Goal: Browse casually: Explore the website without a specific task or goal

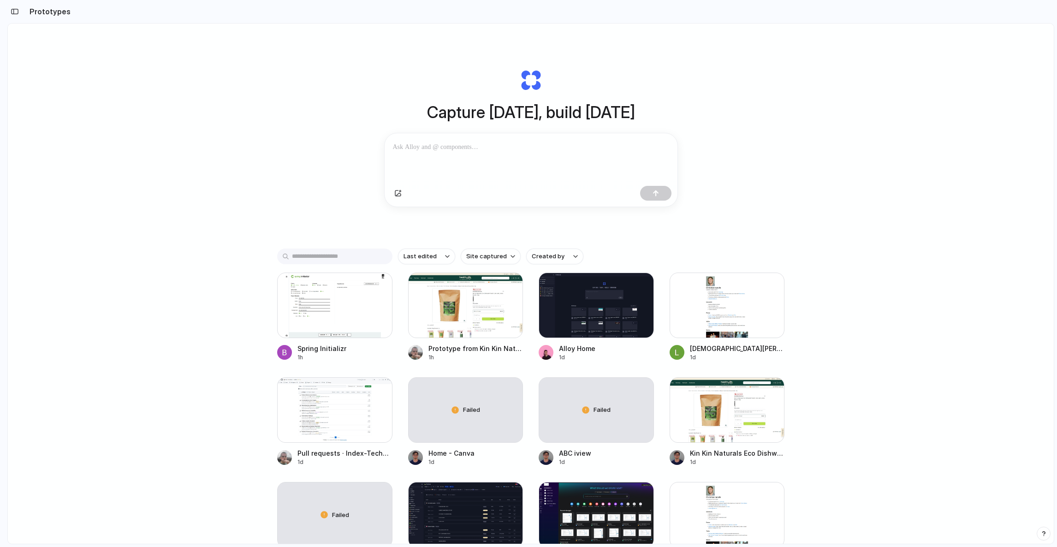
click at [224, 196] on div "Capture [DATE], build [DATE] Clone web app Clone screenshot Start from existing…" at bounding box center [531, 308] width 1046 height 569
click at [232, 80] on div "Capture today, build tomorrow Clone web app Clone screenshot Start from existin…" at bounding box center [531, 308] width 1046 height 569
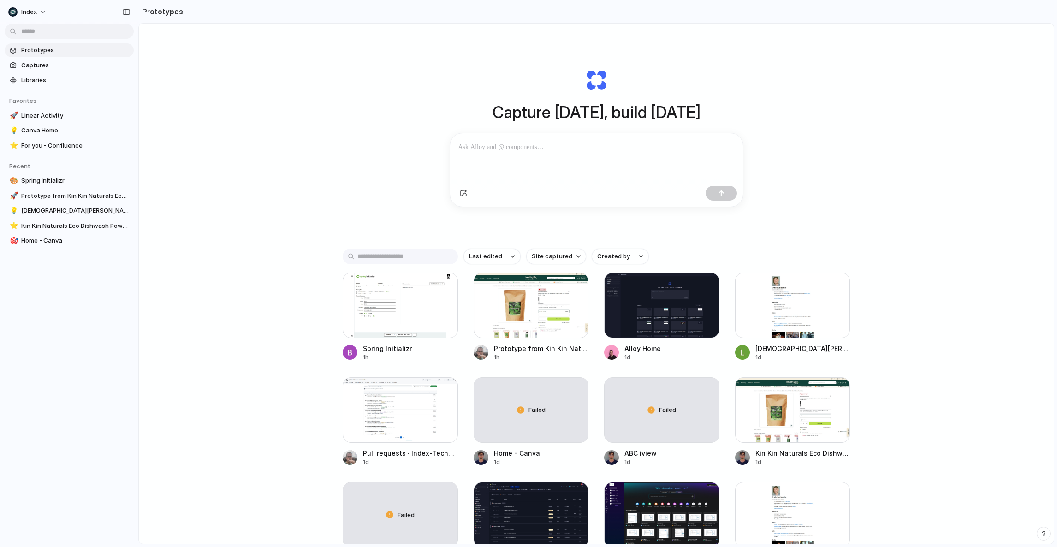
click at [244, 412] on div "Capture today, build tomorrow Clone web app Clone screenshot Start from existin…" at bounding box center [596, 308] width 915 height 569
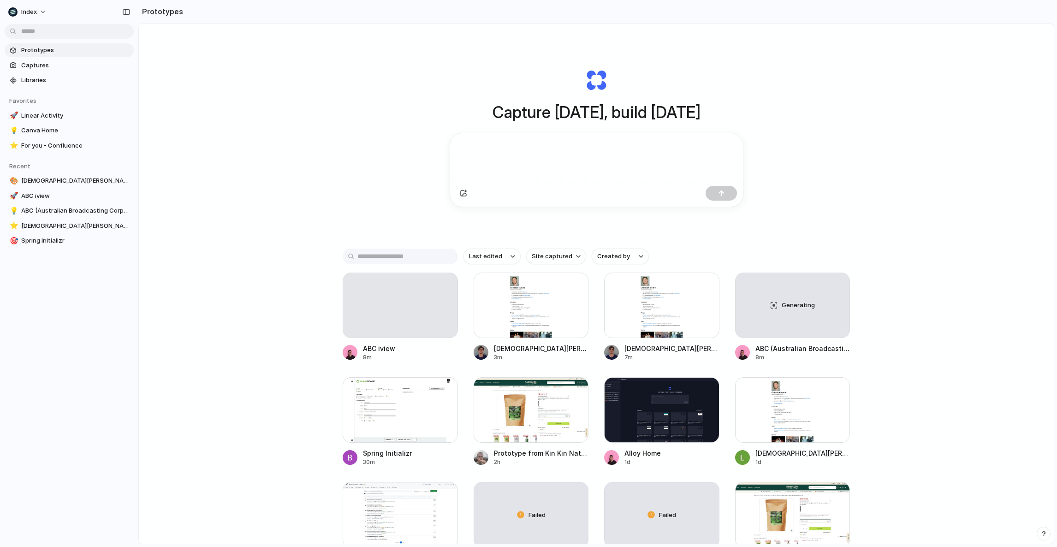
click at [321, 267] on div "Capture today, build tomorrow Clone web app Clone screenshot Start from existin…" at bounding box center [596, 308] width 915 height 569
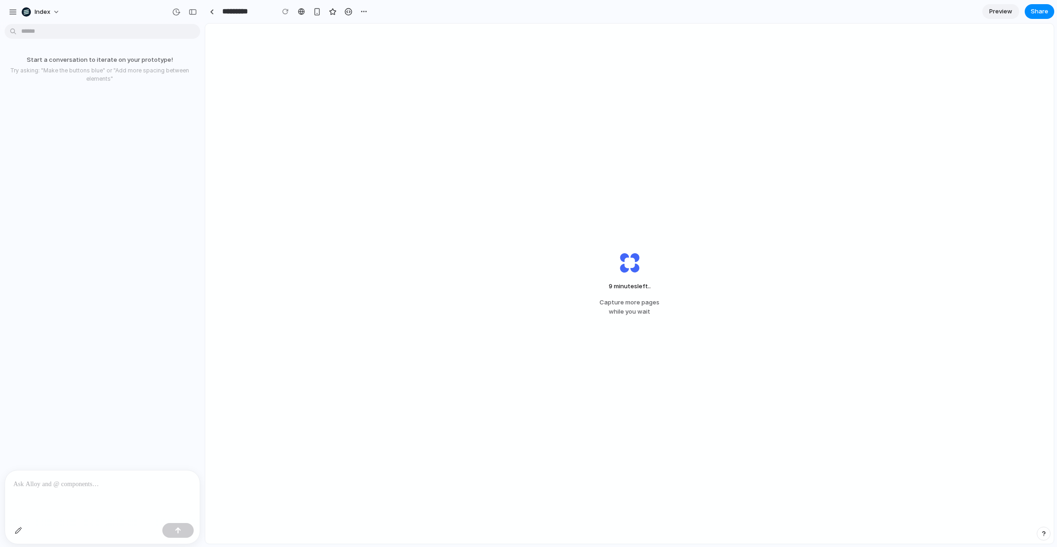
click at [374, 251] on div "9 minutes left .. Capture more pages while you wait" at bounding box center [629, 284] width 849 height 520
drag, startPoint x: 454, startPoint y: 320, endPoint x: 440, endPoint y: 238, distance: 83.7
click at [440, 238] on div "9 minutes left Capture more pages while you wait" at bounding box center [629, 284] width 849 height 520
click at [440, 238] on div "9 minutes left . Capture more pages while you wait" at bounding box center [629, 284] width 849 height 520
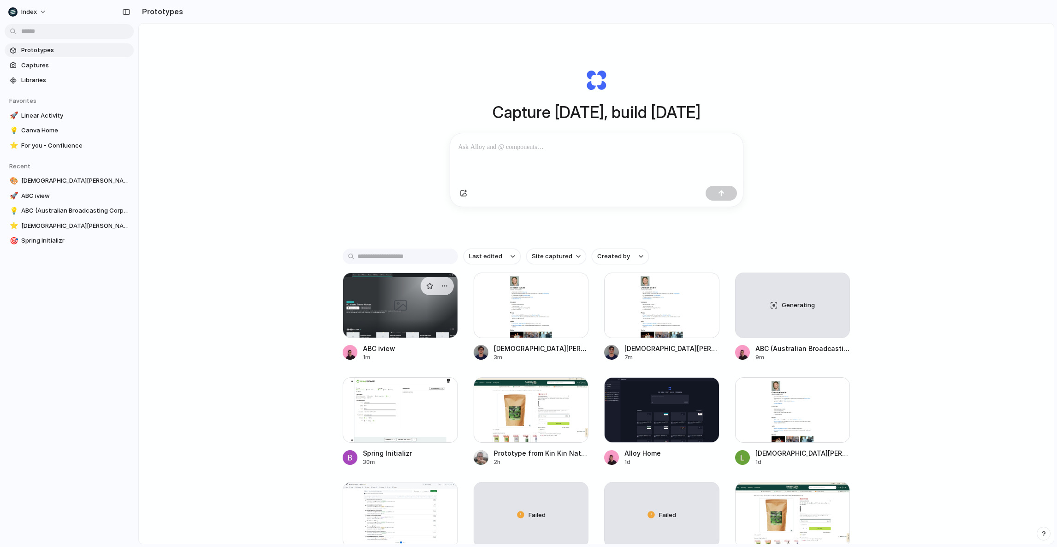
click at [397, 293] on div at bounding box center [400, 306] width 115 height 66
click at [463, 297] on div "ABC iview 1m Christian Iacullo 3m Christian Iacullo 7m Generating ABC (Australi…" at bounding box center [596, 422] width 507 height 299
click at [462, 298] on div "ABC iview 1m Christian Iacullo 3m Christian Iacullo 7m Generating ABC (Australi…" at bounding box center [596, 422] width 507 height 299
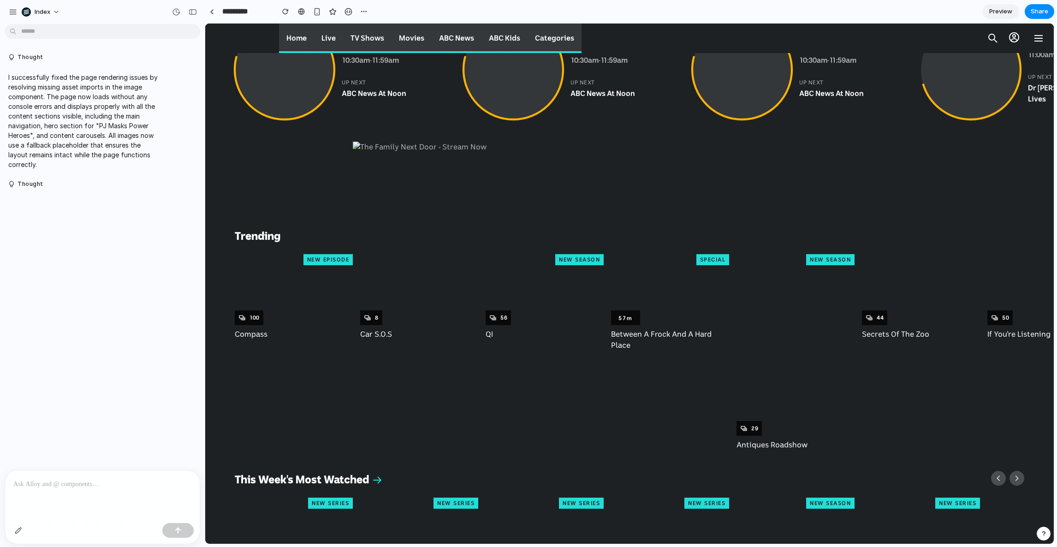
scroll to position [454, 0]
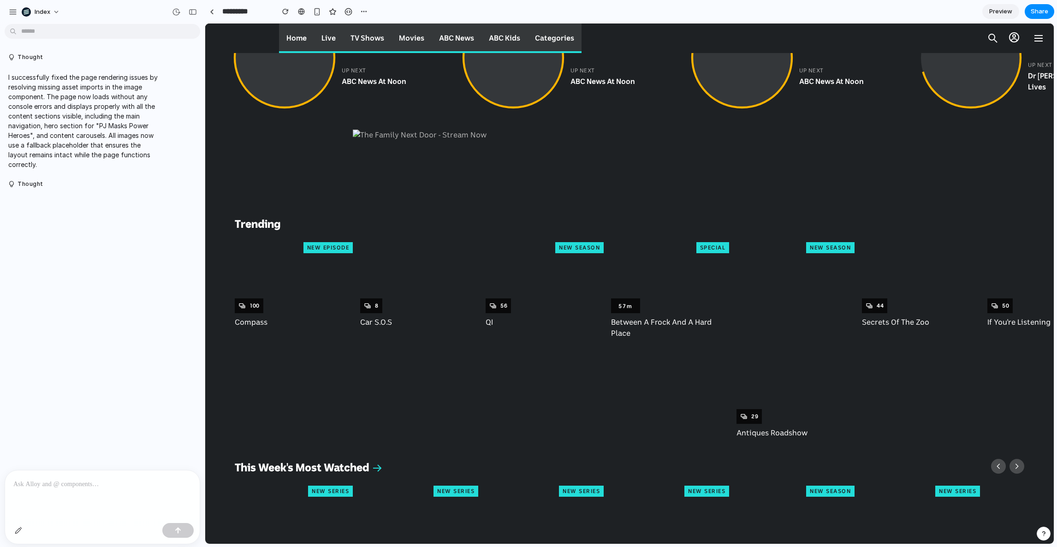
click at [358, 296] on div "Compass NEW EPISODE 100 Car S.O.S 8 QI NEW SEASON 56 Between A Frock And A Hard…" at bounding box center [629, 342] width 849 height 207
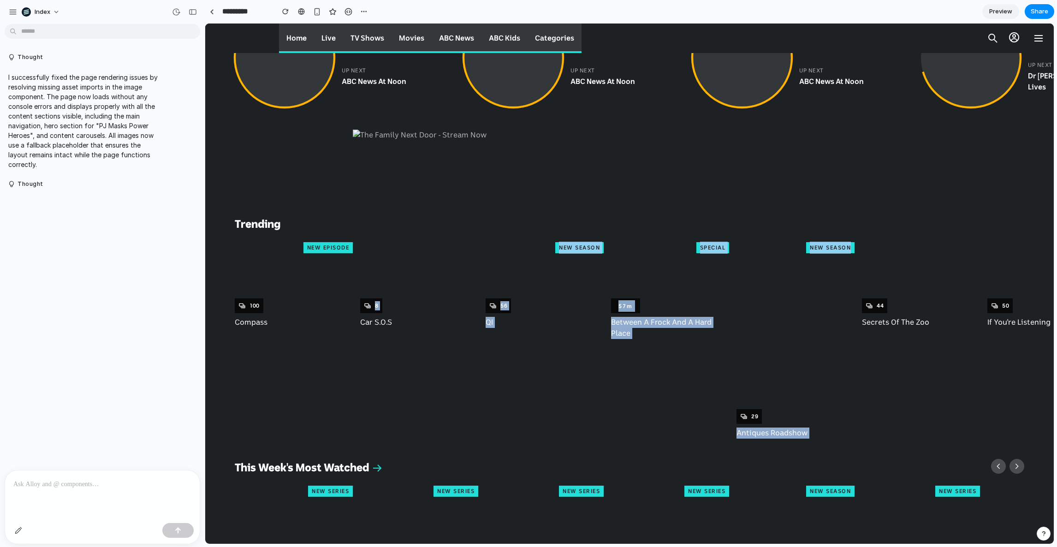
drag, startPoint x: 358, startPoint y: 296, endPoint x: 806, endPoint y: 297, distance: 448.9
click at [806, 297] on div "Compass NEW EPISODE 100 Car S.O.S 8 QI NEW SEASON 56 Between A Frock And A Hard…" at bounding box center [629, 342] width 849 height 207
click at [806, 297] on div at bounding box center [796, 335] width 118 height 177
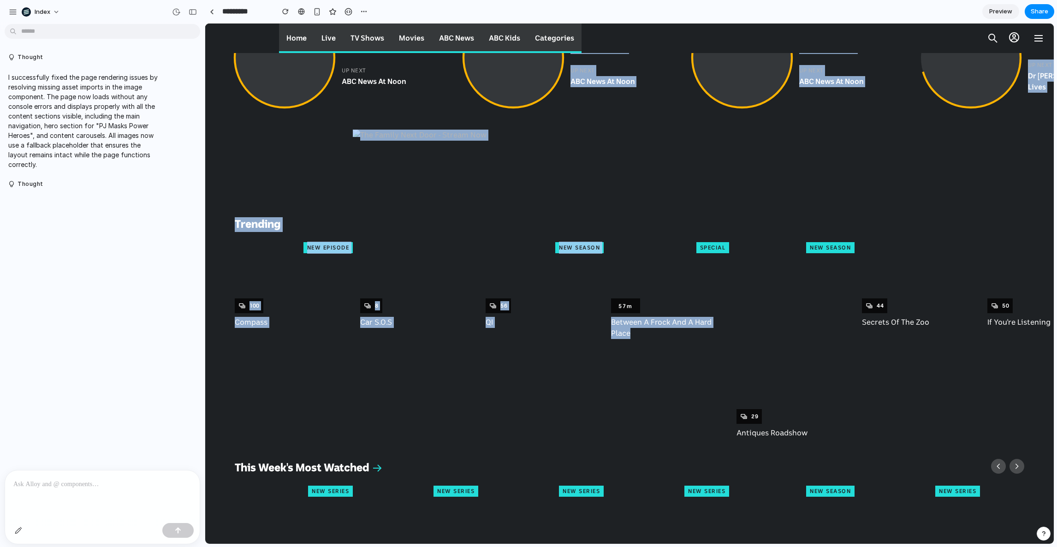
drag, startPoint x: 641, startPoint y: 385, endPoint x: 435, endPoint y: 96, distance: 354.6
click at [435, 96] on link "Midsomer Murders 10:30am - 11:59am up next ABC News At Noon" at bounding box center [345, 58] width 221 height 100
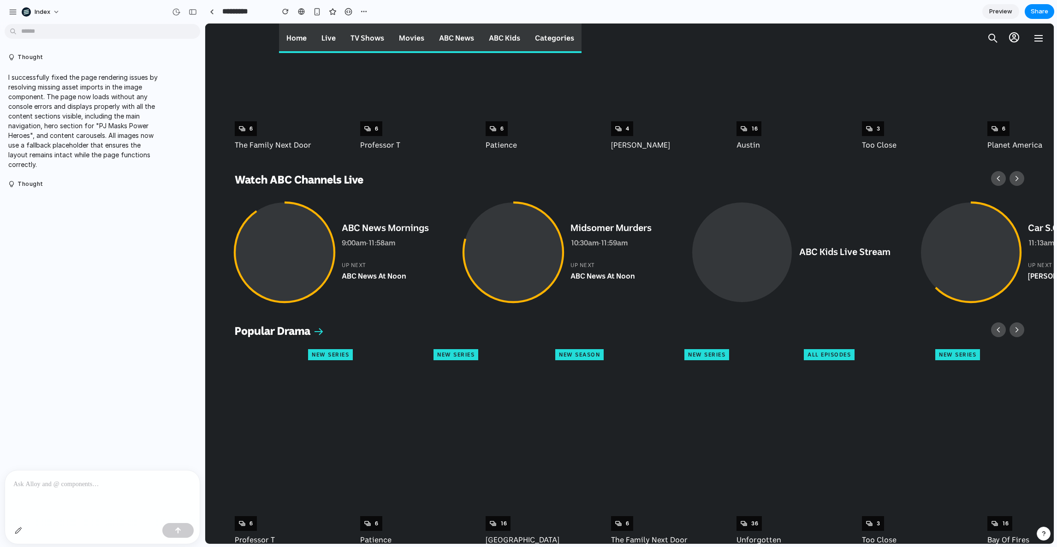
scroll to position [1008, 0]
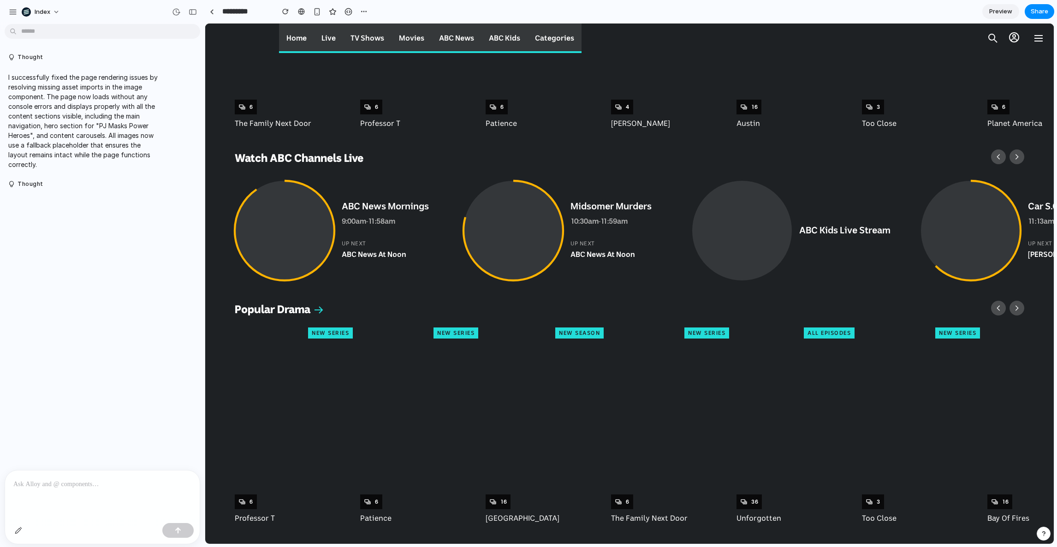
click at [525, 154] on h2 "Watch ABC Channels Live" at bounding box center [604, 158] width 738 height 15
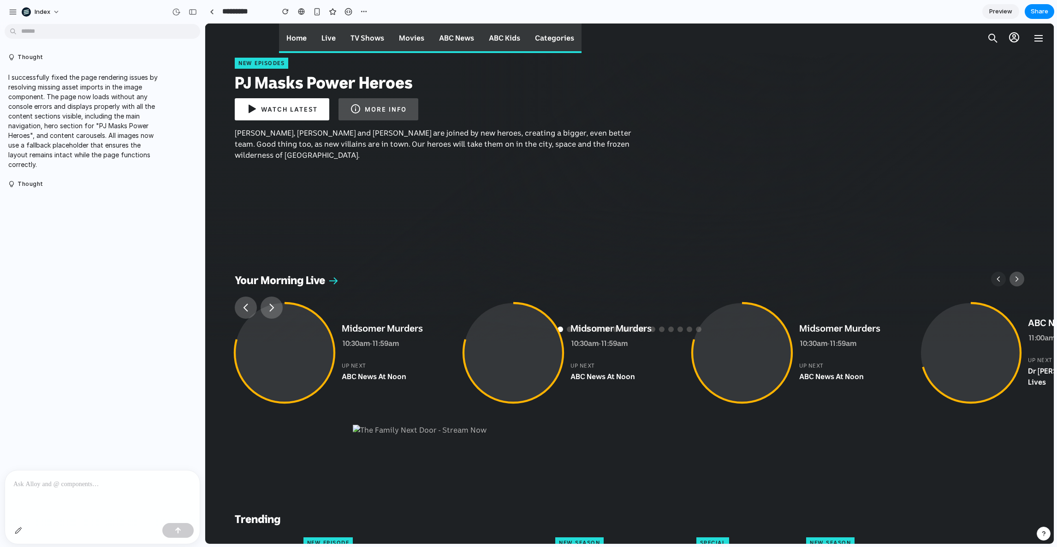
scroll to position [215, 0]
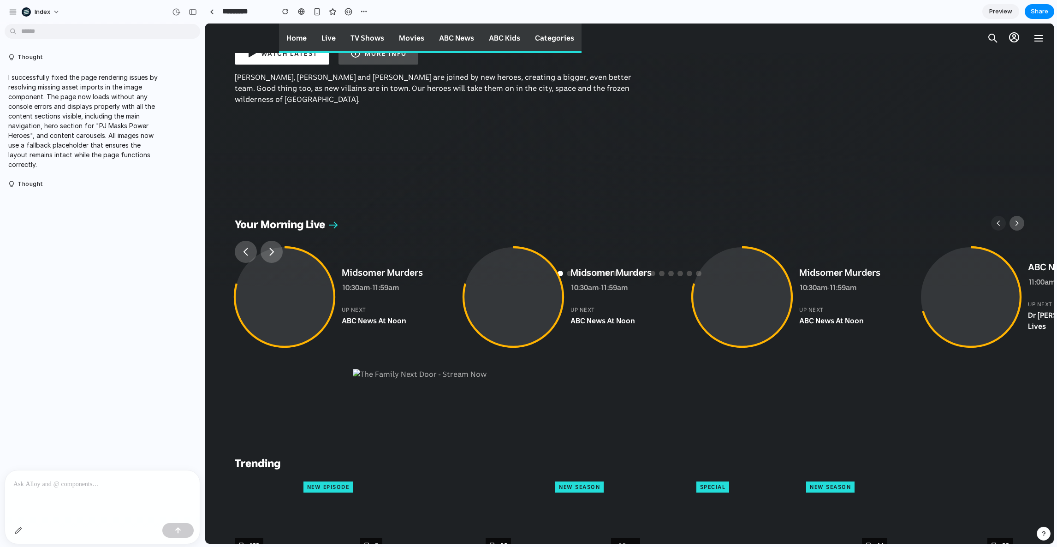
click at [6, 529] on div at bounding box center [102, 531] width 195 height 24
click at [15, 529] on button "button" at bounding box center [18, 530] width 15 height 15
click at [630, 294] on div at bounding box center [630, 284] width 848 height 520
click at [616, 286] on time "11:59am" at bounding box center [614, 287] width 27 height 7
click at [598, 292] on div "10:30am - 11:59am" at bounding box center [611, 287] width 81 height 11
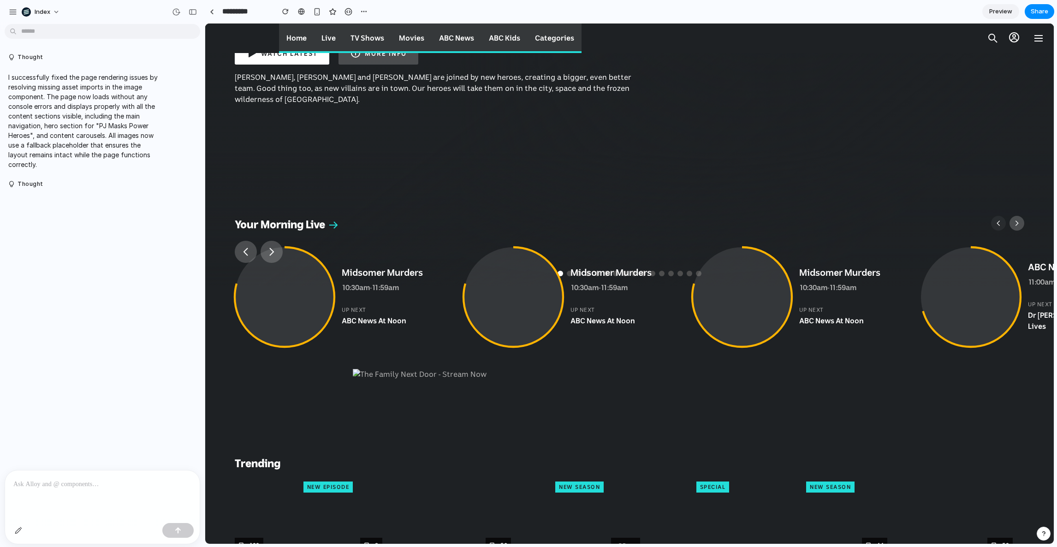
click at [549, 299] on div at bounding box center [514, 297] width 100 height 100
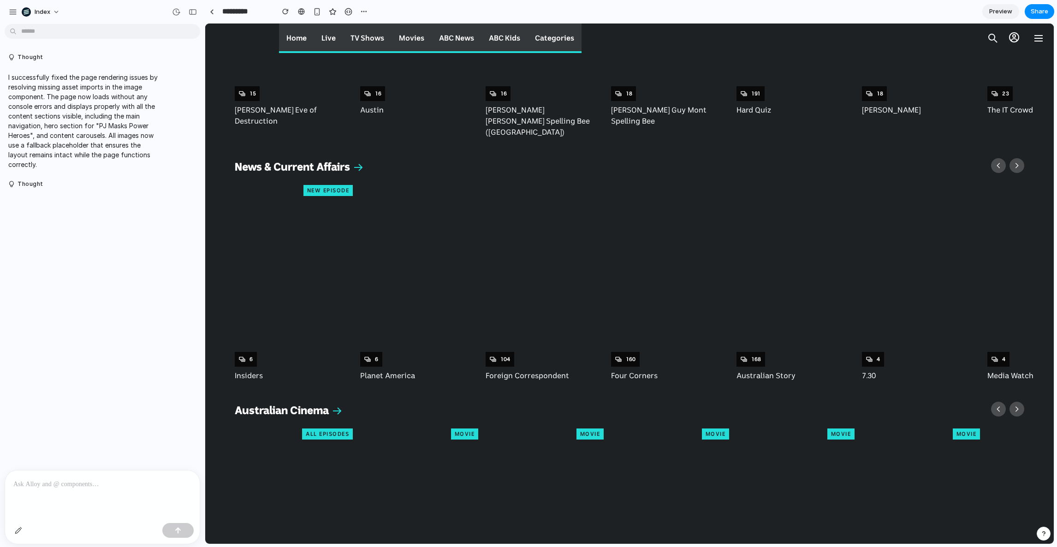
scroll to position [1671, 0]
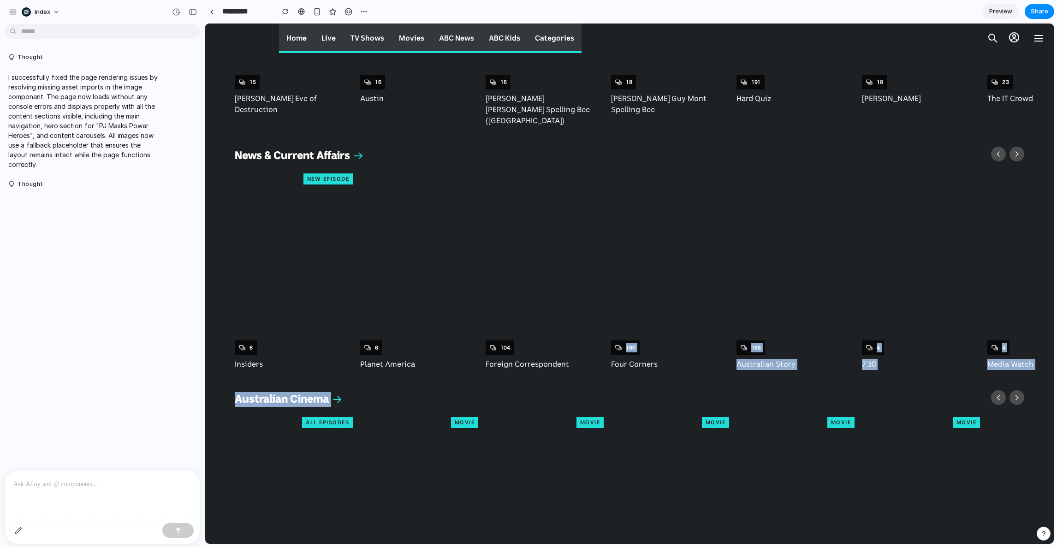
drag, startPoint x: 638, startPoint y: 363, endPoint x: 638, endPoint y: 197, distance: 165.6
click at [638, 198] on div at bounding box center [670, 266] width 118 height 177
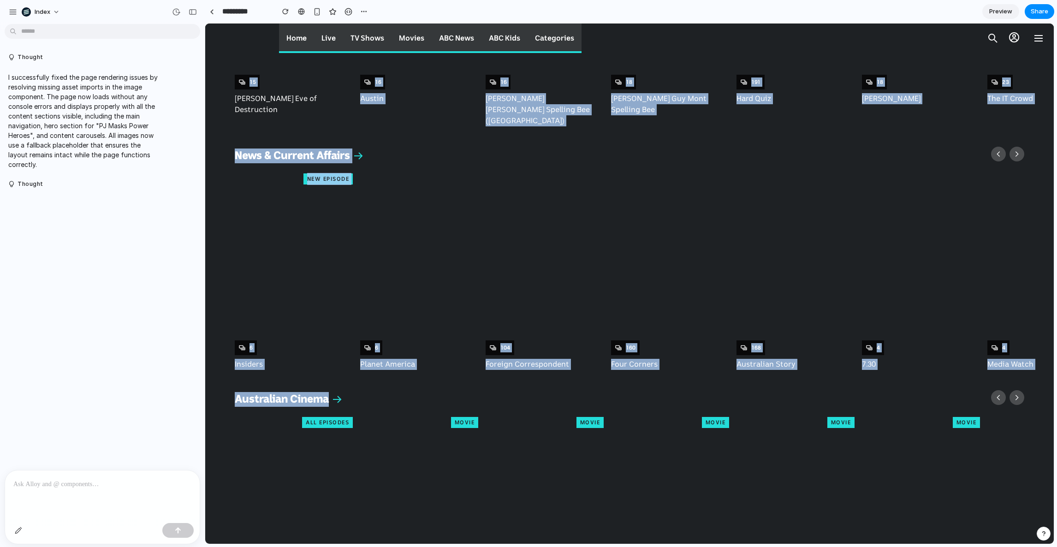
drag, startPoint x: 653, startPoint y: 385, endPoint x: 286, endPoint y: 41, distance: 503.0
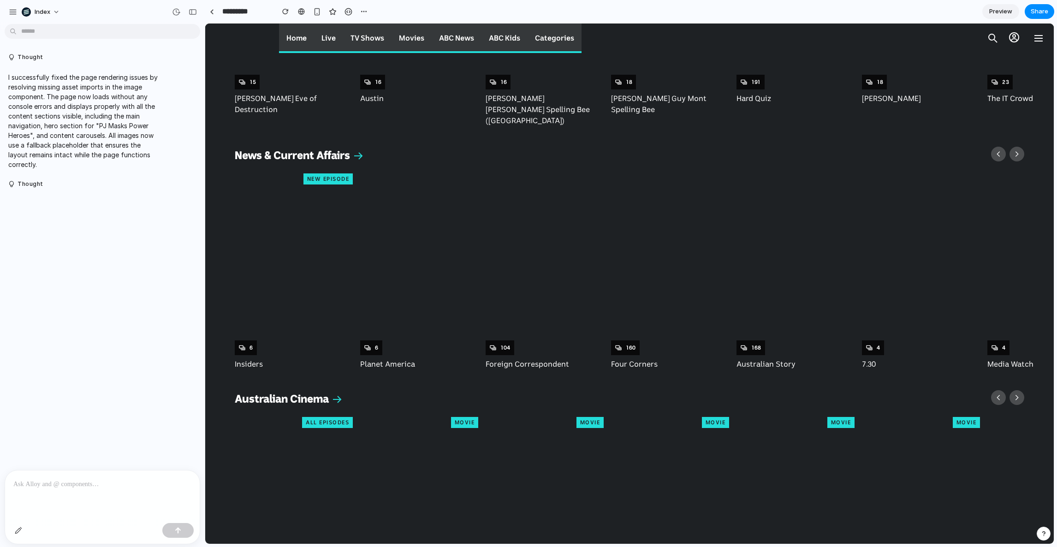
click at [511, 195] on div at bounding box center [545, 266] width 118 height 177
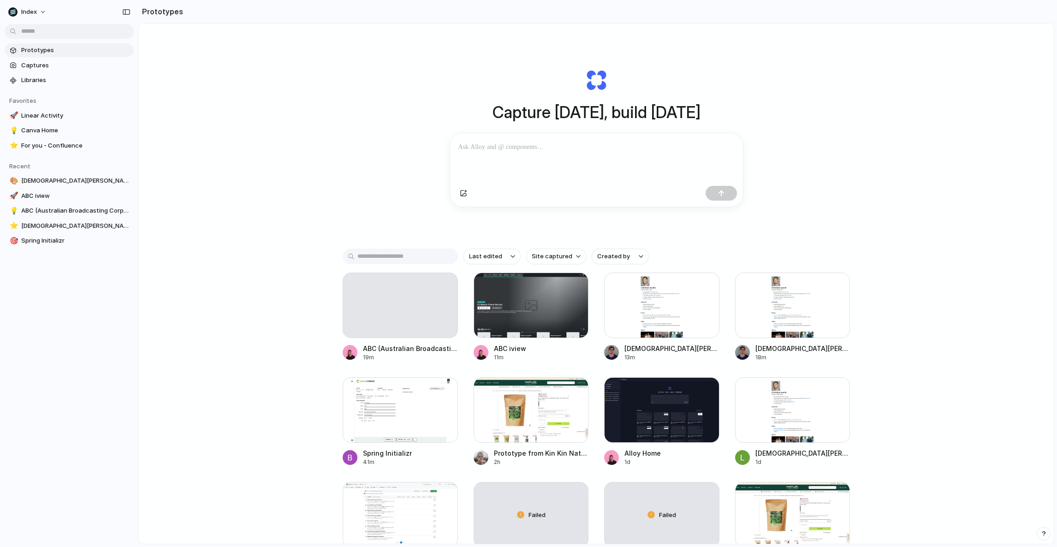
click at [369, 227] on div "Capture today, build tomorrow Clone web app Clone screenshot Start from existin…" at bounding box center [596, 308] width 915 height 569
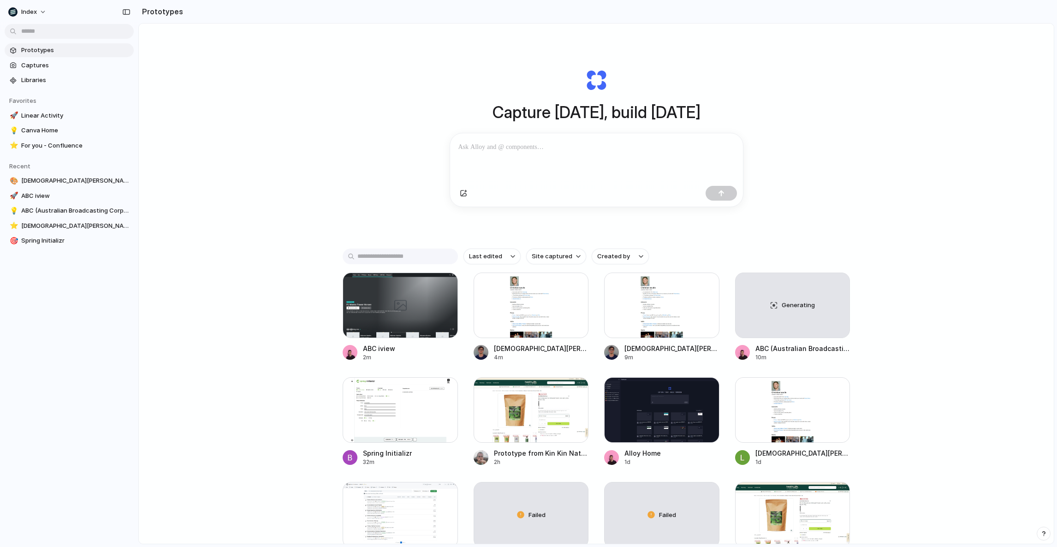
click at [798, 92] on div "Capture [DATE], build [DATE] Clone web app Clone screenshot Start from existing…" at bounding box center [596, 308] width 915 height 569
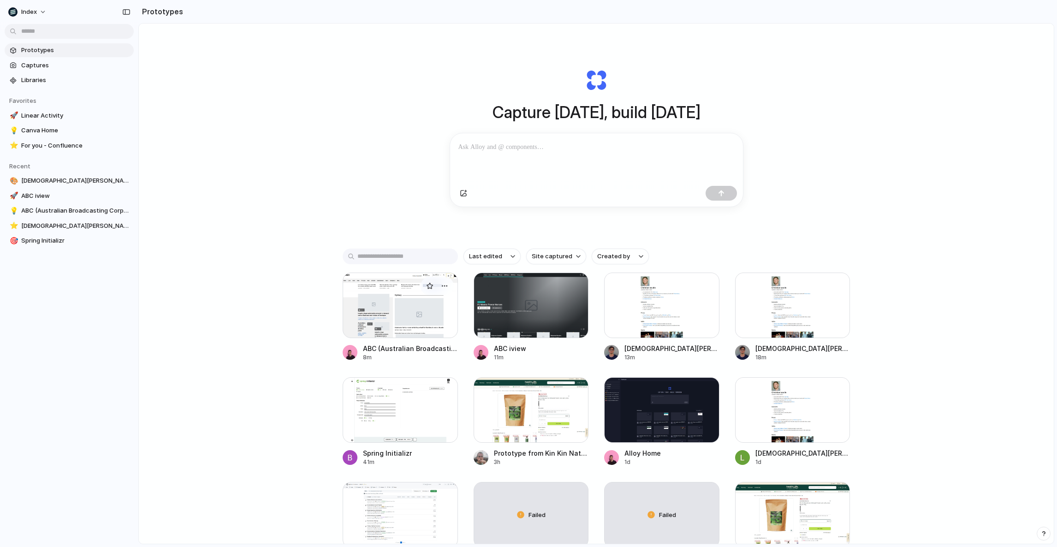
click at [382, 304] on div at bounding box center [400, 306] width 115 height 66
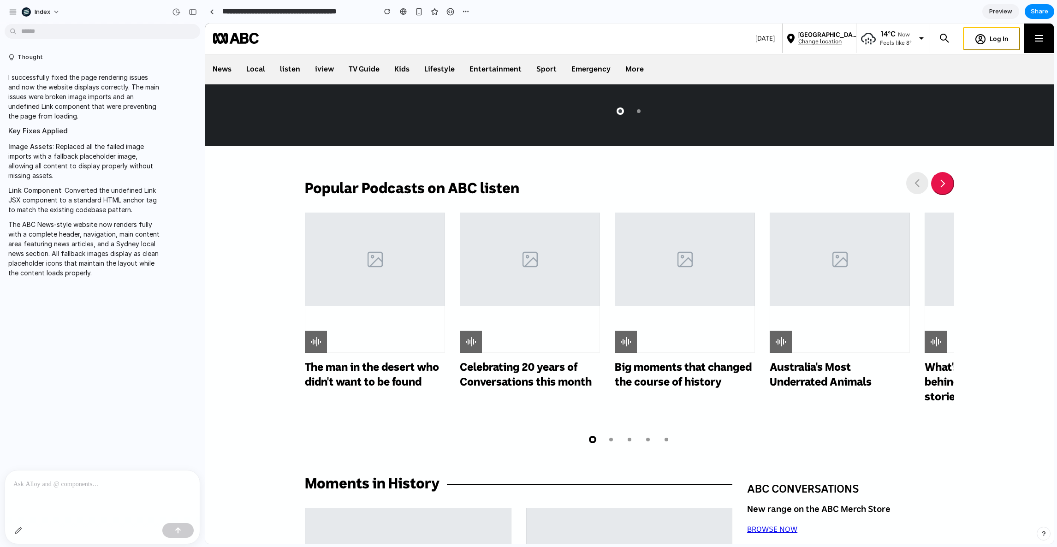
scroll to position [3430, 0]
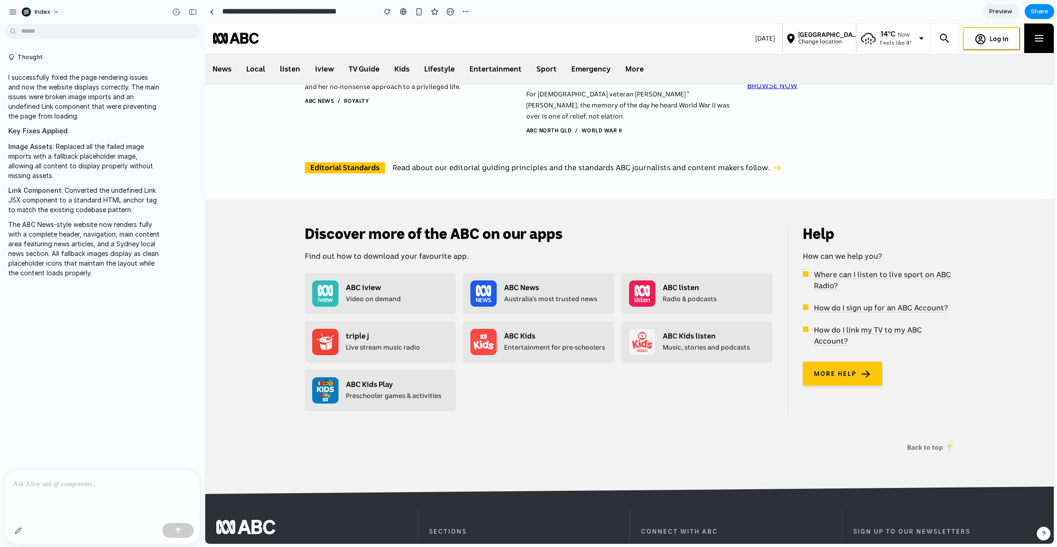
click at [262, 199] on div "Discover more of the ABC on our apps Find out how to download your favourite ap…" at bounding box center [629, 319] width 849 height 241
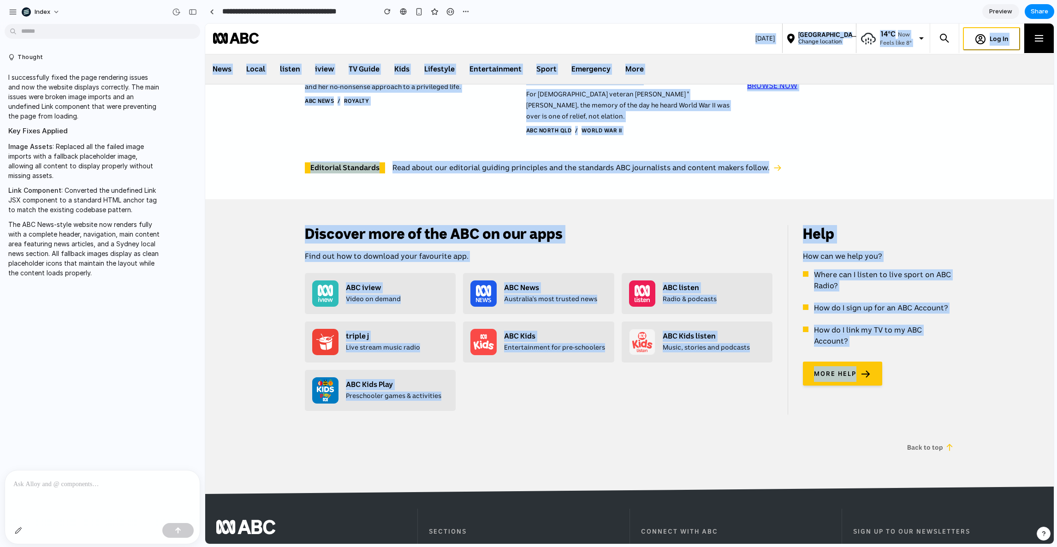
drag, startPoint x: 273, startPoint y: 293, endPoint x: 273, endPoint y: 37, distance: 256.5
click at [260, 199] on div "Discover more of the ABC on our apps Find out how to download your favourite ap…" at bounding box center [629, 319] width 849 height 241
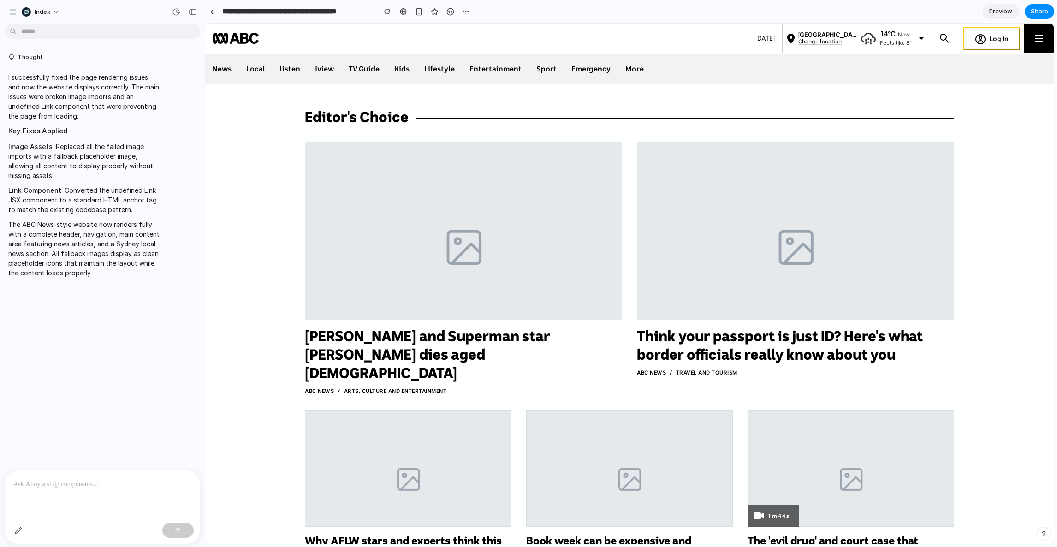
scroll to position [631, 0]
